Goal: Find contact information: Find contact information

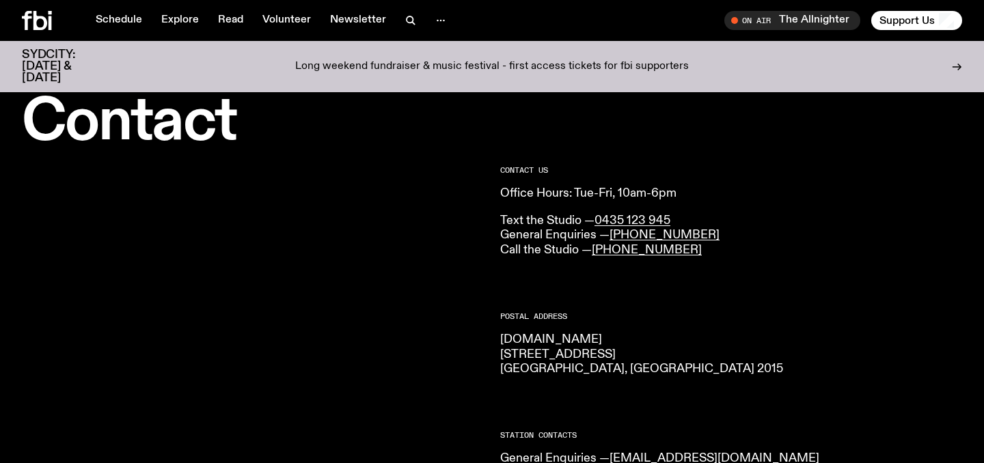
scroll to position [26, 0]
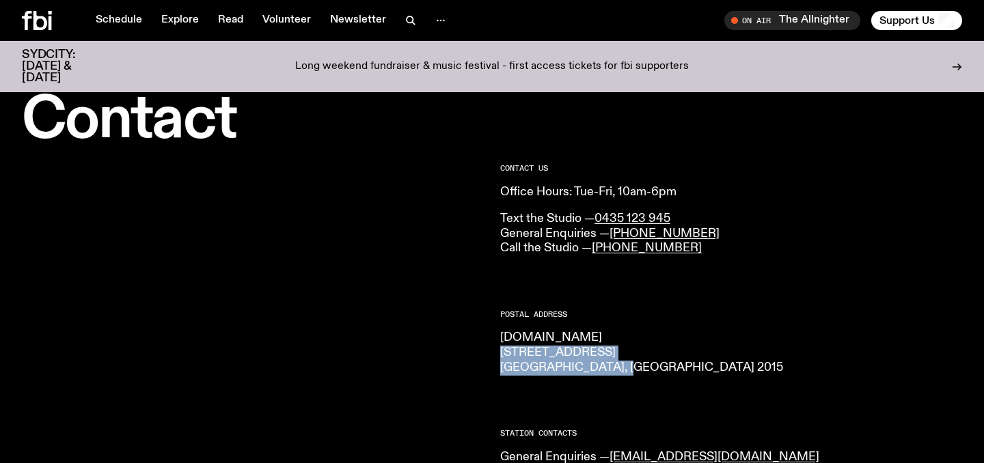
drag, startPoint x: 623, startPoint y: 365, endPoint x: 497, endPoint y: 355, distance: 126.8
copy p "44-54 Botany Road Alexandria, NSW 2015"
